Goal: Find specific page/section: Find specific page/section

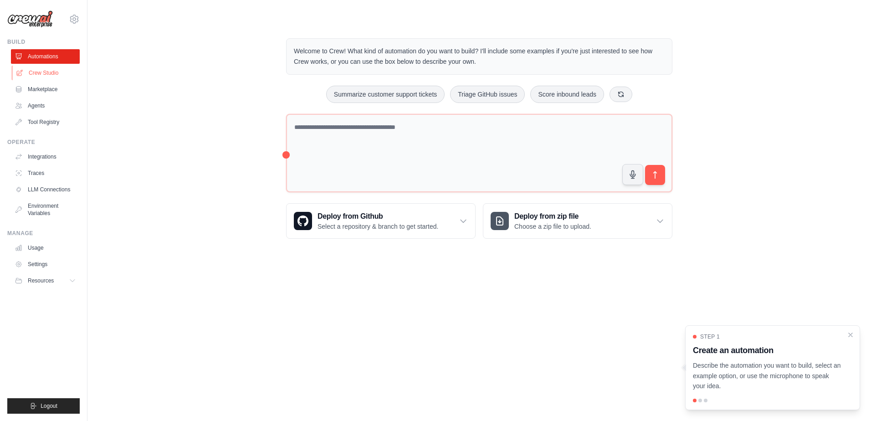
click at [53, 73] on link "Crew Studio" at bounding box center [46, 73] width 69 height 15
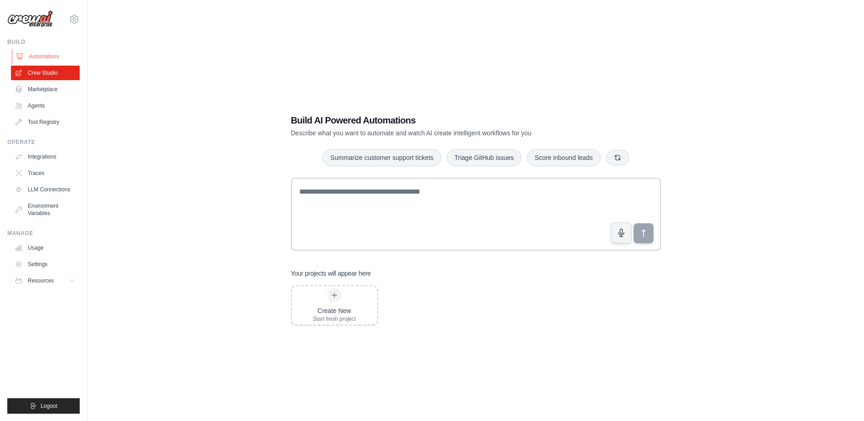
click at [46, 56] on link "Automations" at bounding box center [46, 56] width 69 height 15
